Goal: Task Accomplishment & Management: Manage account settings

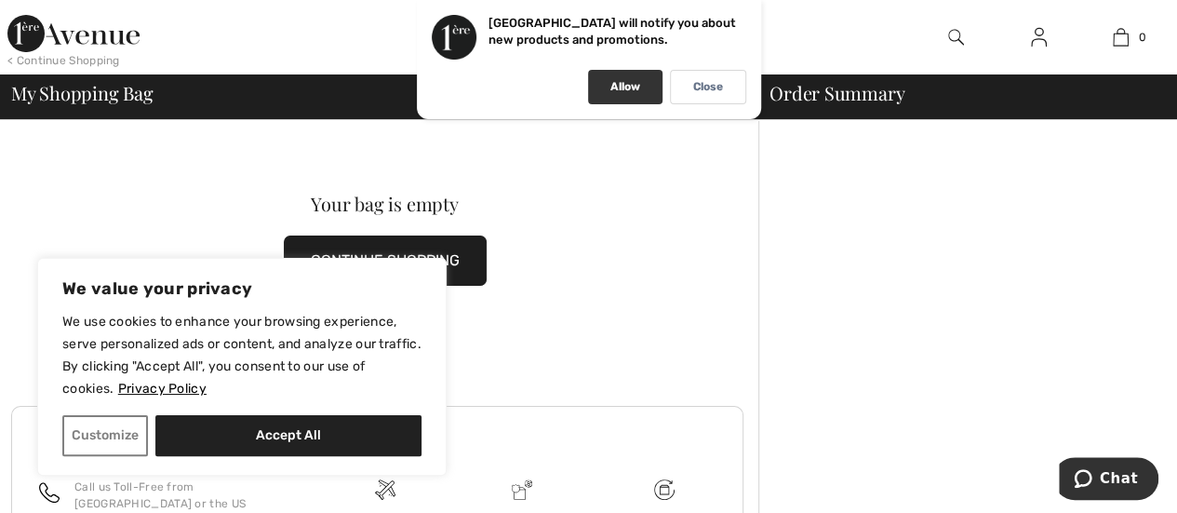
drag, startPoint x: 659, startPoint y: 72, endPoint x: 646, endPoint y: 82, distance: 16.6
click at [659, 72] on div "Allow" at bounding box center [625, 87] width 74 height 34
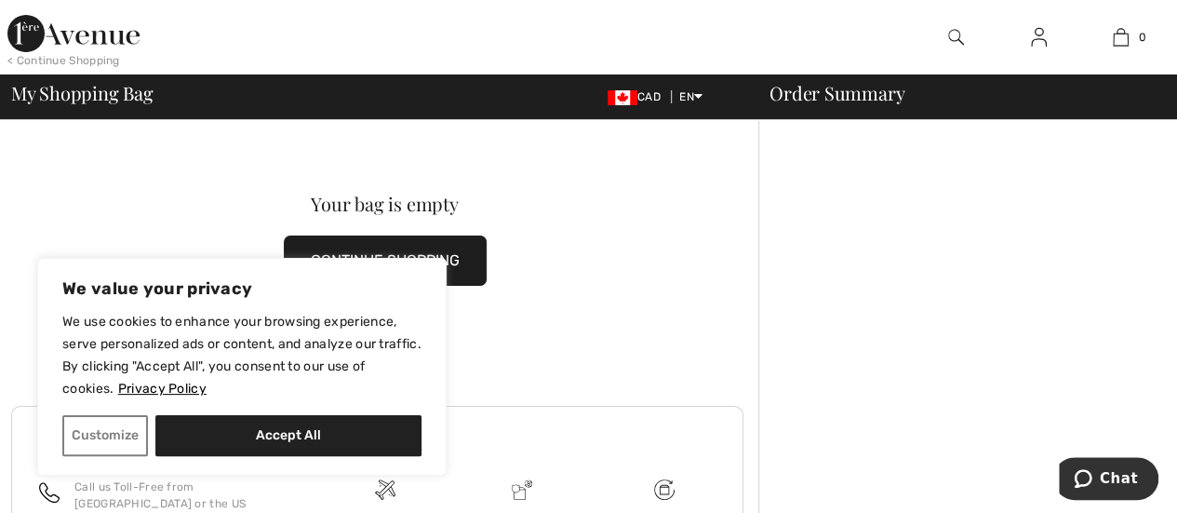
click at [636, 84] on div "My Shopping Bag CAD EN English Français" at bounding box center [379, 97] width 736 height 26
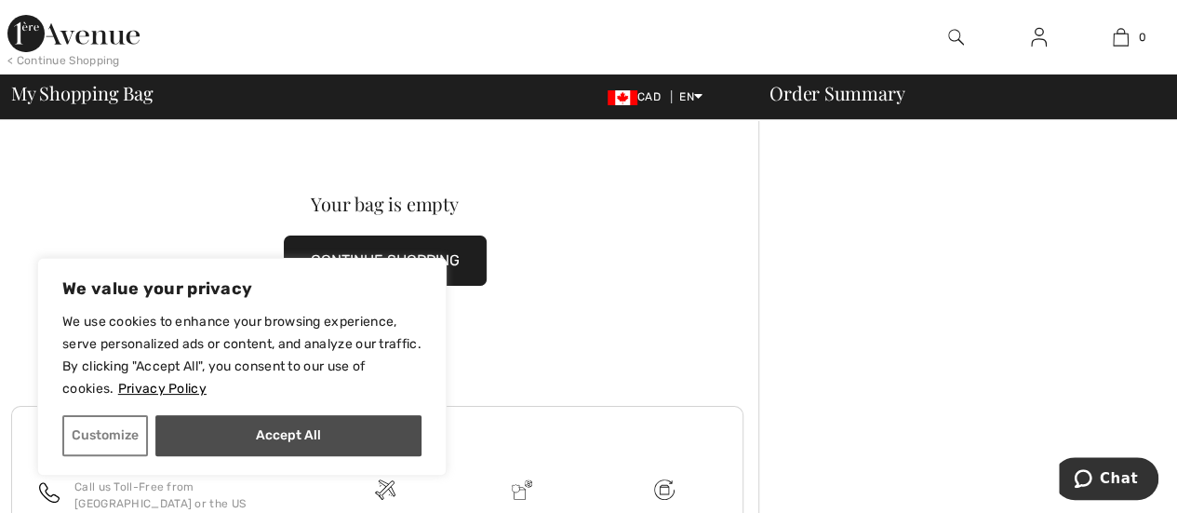
click at [284, 435] on button "Accept All" at bounding box center [288, 435] width 266 height 41
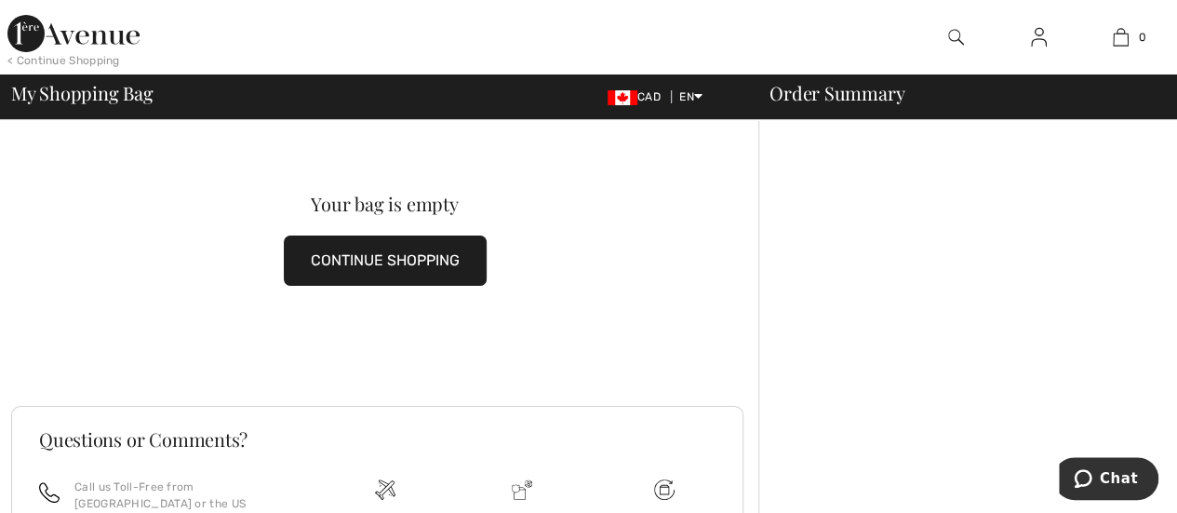
checkbox input "true"
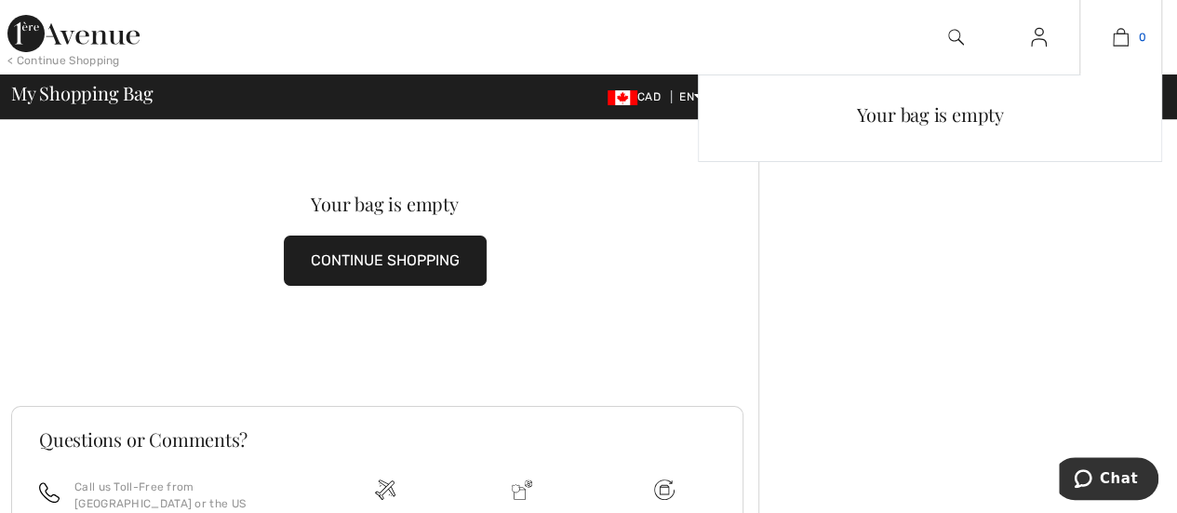
click at [1118, 34] on img at bounding box center [1120, 37] width 16 height 22
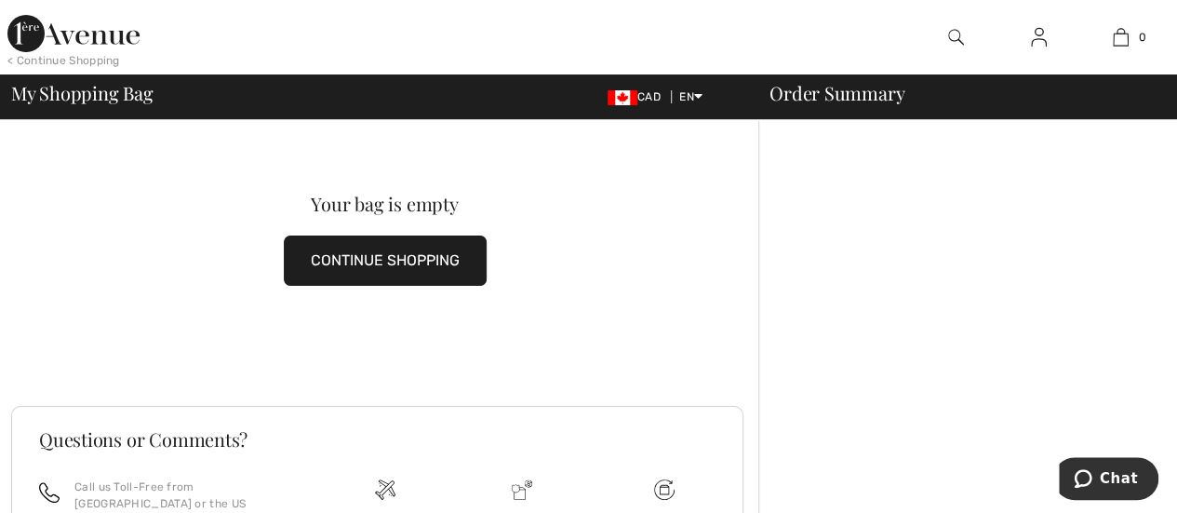
click at [1032, 47] on img at bounding box center [1039, 37] width 16 height 22
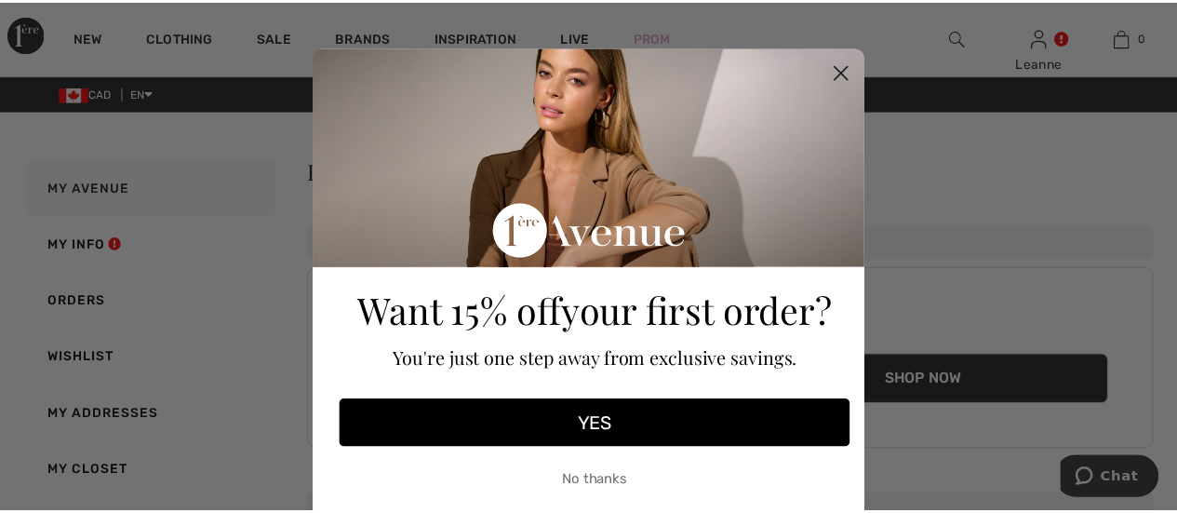
scroll to position [63, 0]
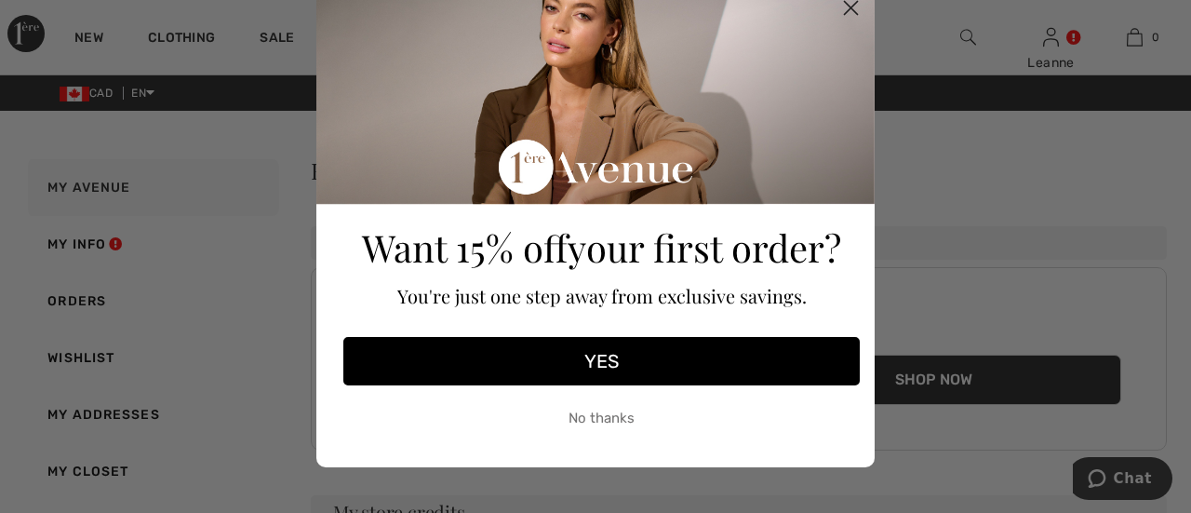
click at [619, 411] on button "No thanks" at bounding box center [601, 417] width 516 height 47
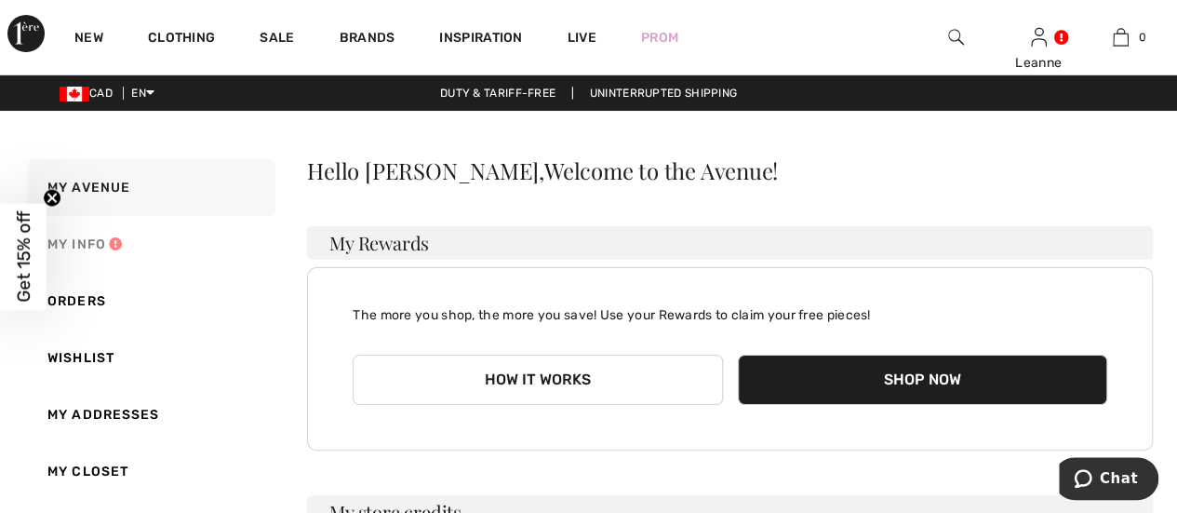
click at [89, 239] on link "My Info" at bounding box center [149, 244] width 251 height 57
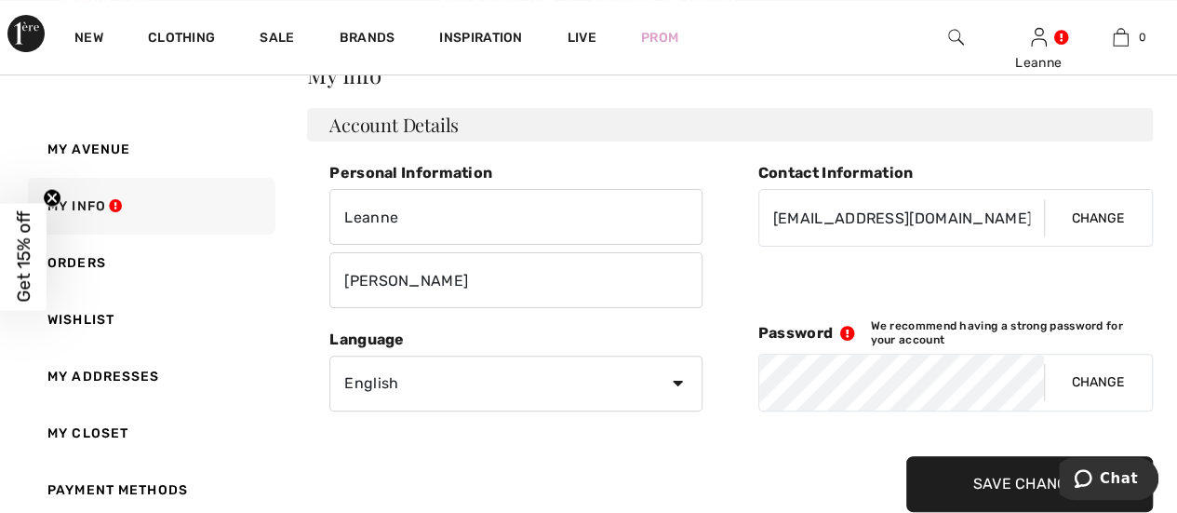
scroll to position [97, 0]
click at [1100, 381] on button "Change" at bounding box center [1098, 381] width 108 height 56
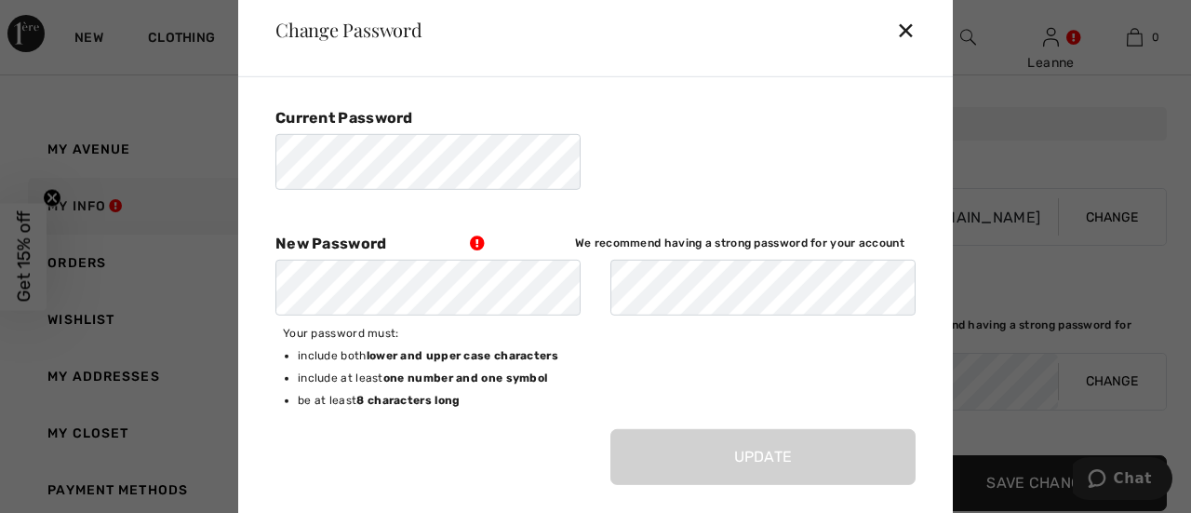
click at [906, 28] on div "✕" at bounding box center [913, 29] width 34 height 39
